Goal: Unclear

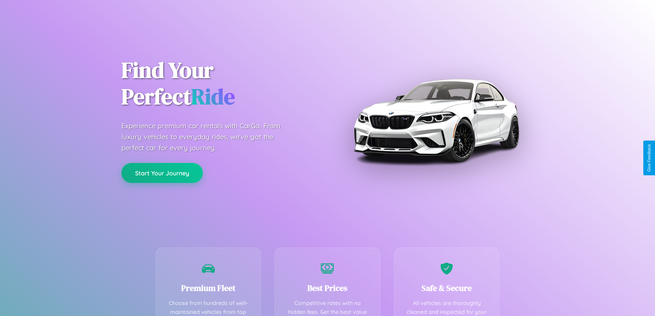
click at [162, 173] on button "Start Your Journey" at bounding box center [162, 173] width 82 height 20
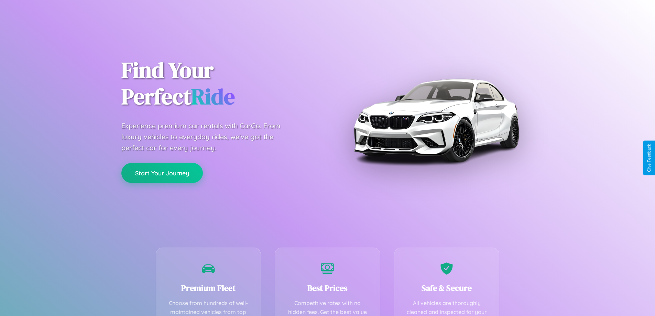
click at [162, 173] on button "Start Your Journey" at bounding box center [162, 173] width 82 height 20
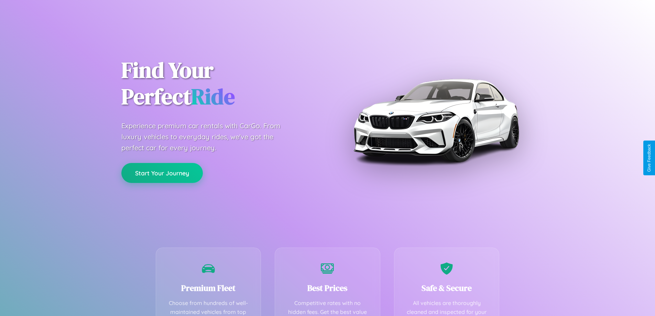
click at [162, 173] on button "Start Your Journey" at bounding box center [162, 173] width 82 height 20
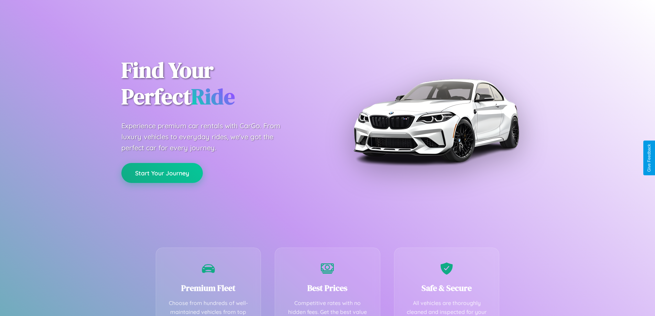
click at [162, 173] on button "Start Your Journey" at bounding box center [162, 173] width 82 height 20
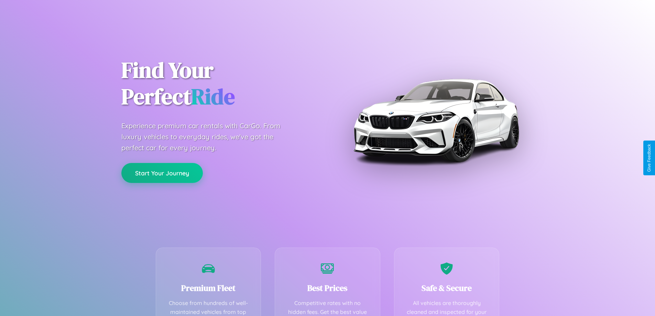
click at [162, 173] on button "Start Your Journey" at bounding box center [162, 173] width 82 height 20
